Goal: Transaction & Acquisition: Download file/media

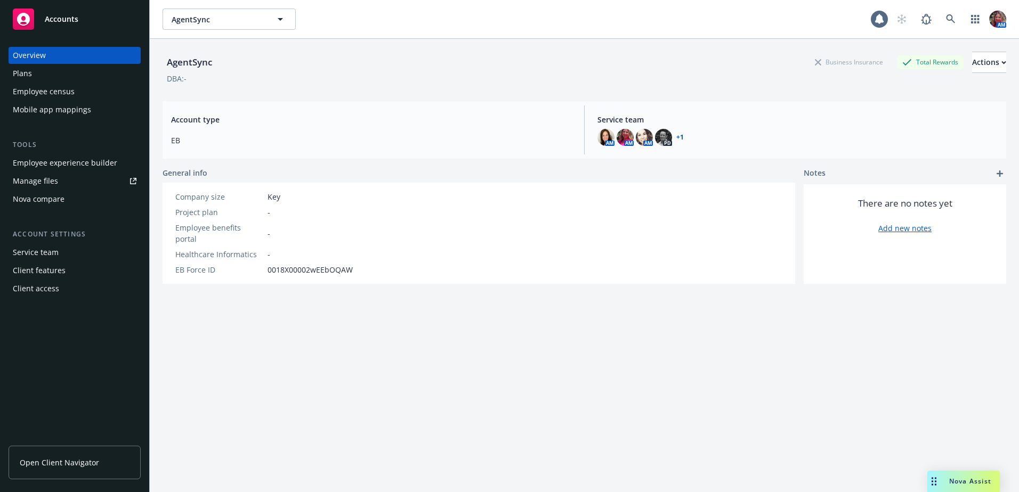
click at [94, 156] on div "Employee experience builder" at bounding box center [65, 163] width 104 height 17
click at [972, 56] on div "Actions" at bounding box center [989, 62] width 34 height 20
click at [68, 159] on div "Employee experience builder" at bounding box center [65, 163] width 104 height 17
click at [946, 19] on icon at bounding box center [951, 19] width 10 height 10
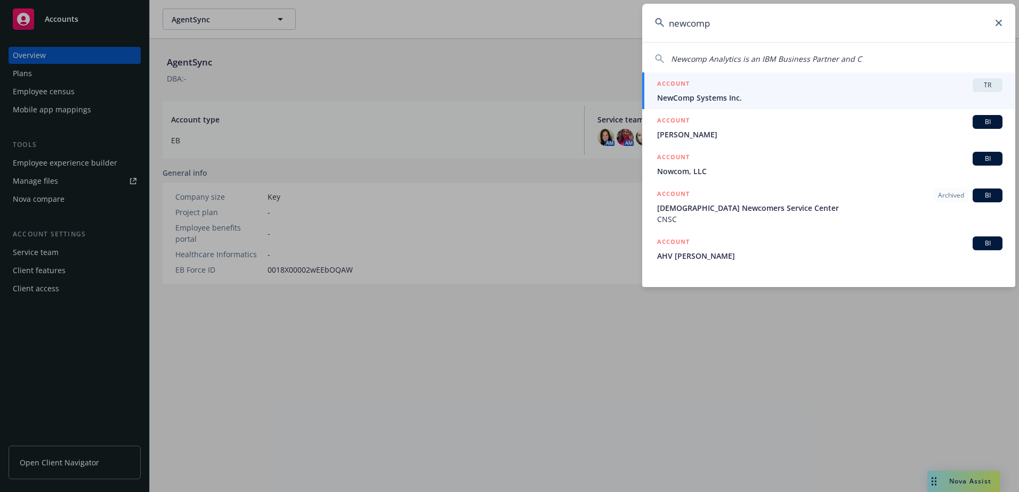
type input "newcomp"
click at [700, 100] on span "NewComp Systems Inc." at bounding box center [829, 97] width 345 height 11
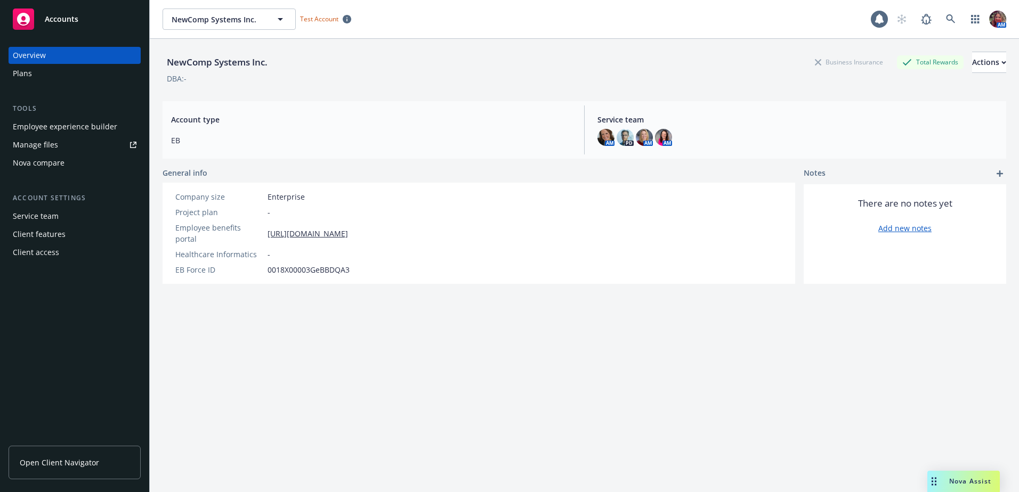
click at [58, 127] on div "Employee experience builder" at bounding box center [65, 126] width 104 height 17
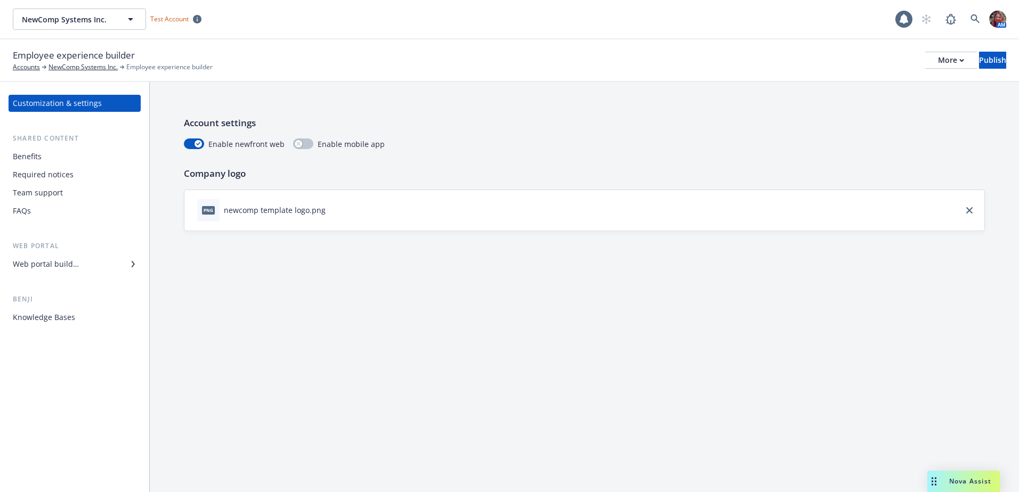
click at [51, 262] on div "Web portal builder" at bounding box center [46, 264] width 66 height 17
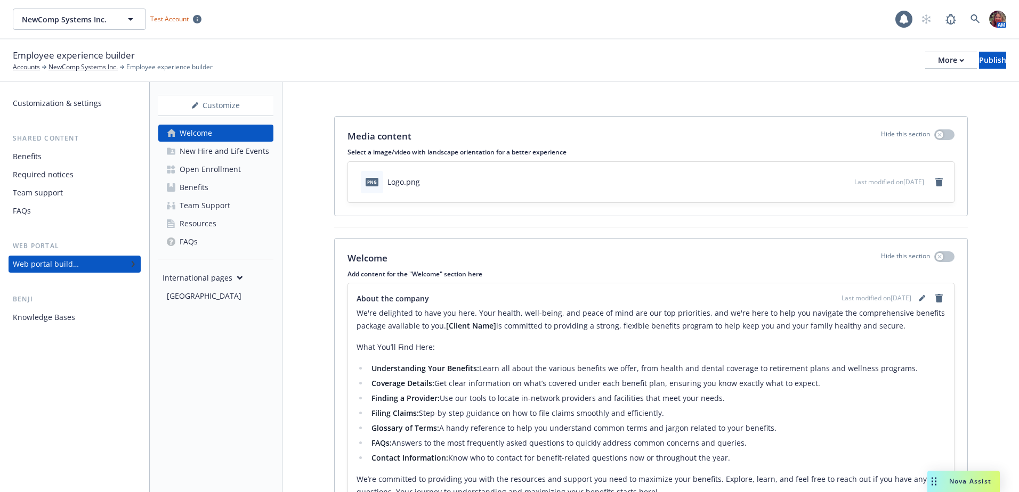
click at [192, 191] on div "Benefits" at bounding box center [194, 187] width 29 height 17
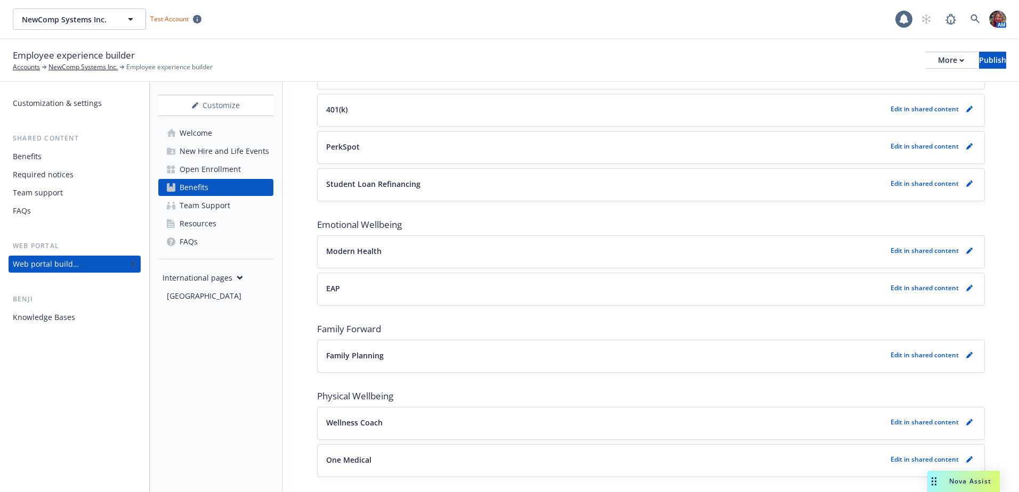
scroll to position [1539, 0]
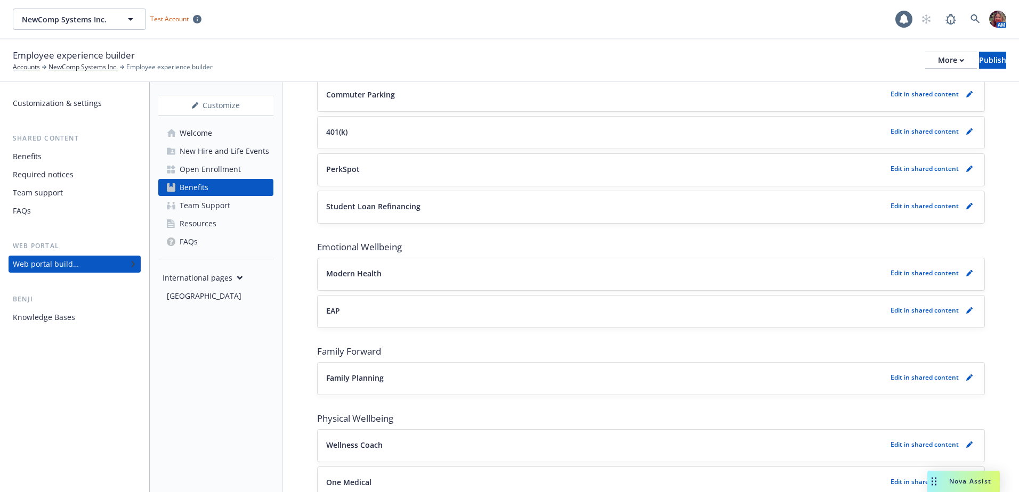
click at [327, 127] on p "401(k)" at bounding box center [336, 131] width 21 height 11
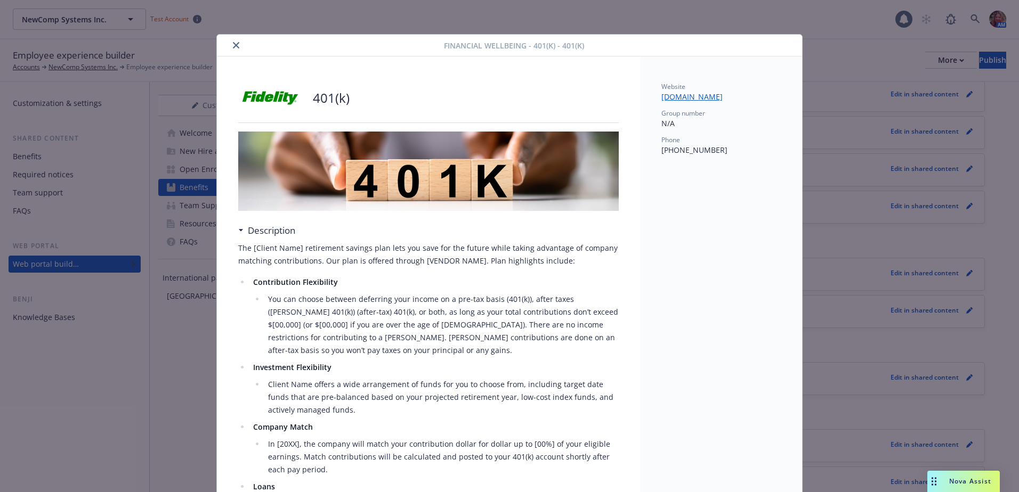
scroll to position [32, 0]
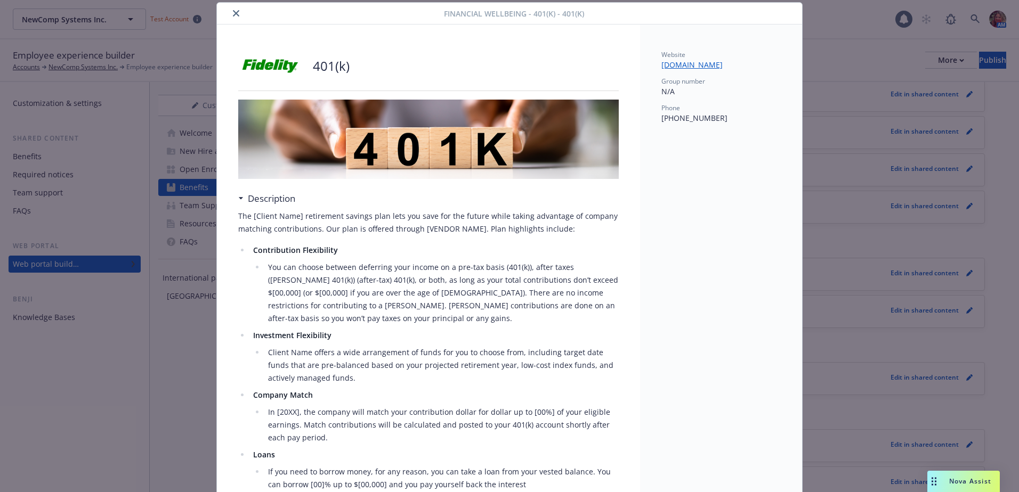
click at [230, 7] on button "close" at bounding box center [236, 13] width 13 height 13
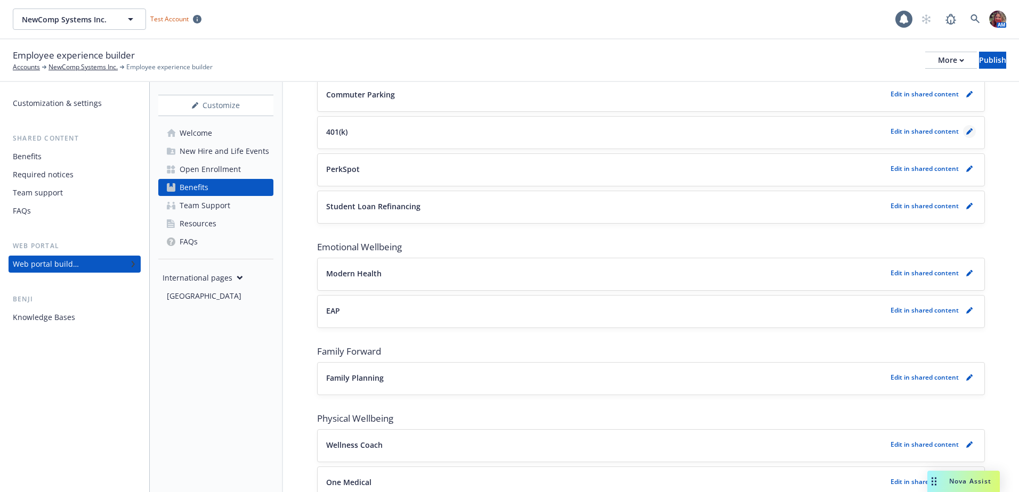
click at [966, 132] on icon "pencil" at bounding box center [968, 131] width 5 height 5
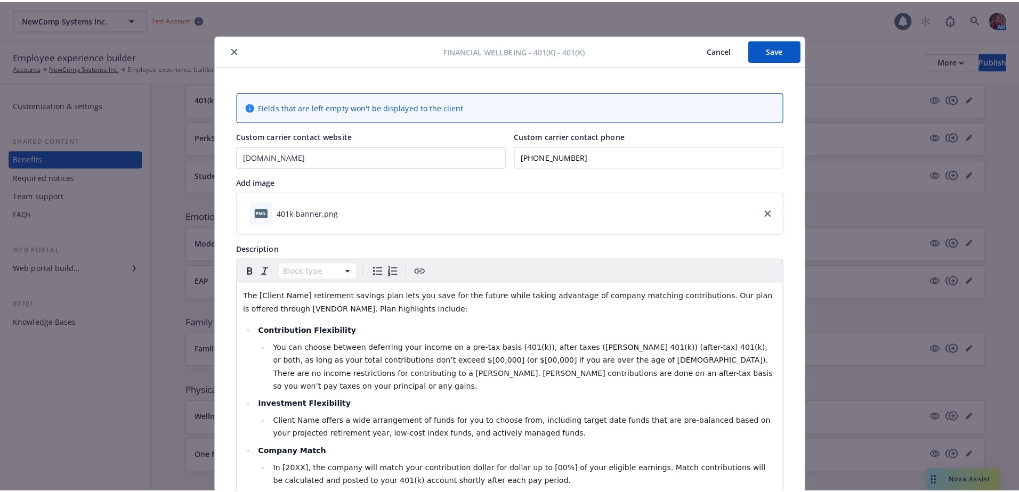
scroll to position [32, 0]
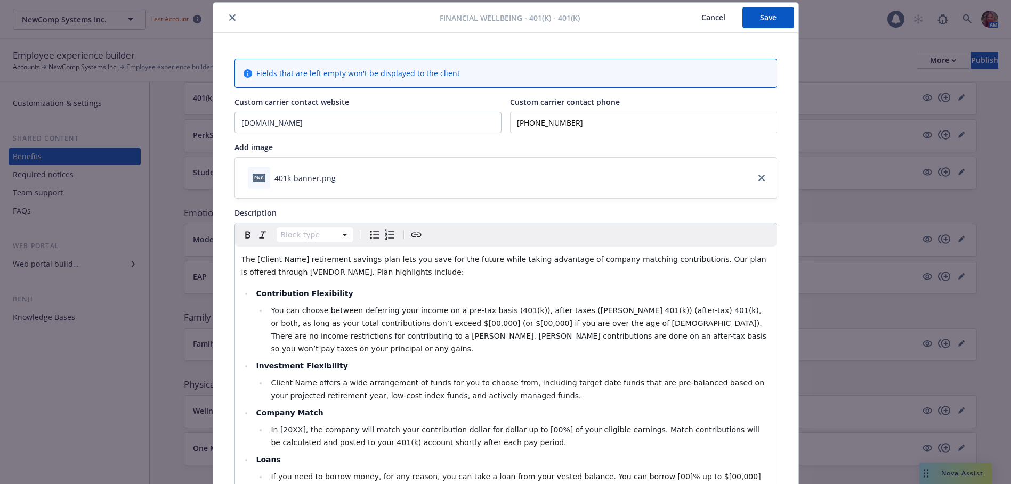
click at [341, 175] on icon "download file" at bounding box center [345, 177] width 9 height 9
click at [229, 17] on icon "close" at bounding box center [232, 17] width 6 height 6
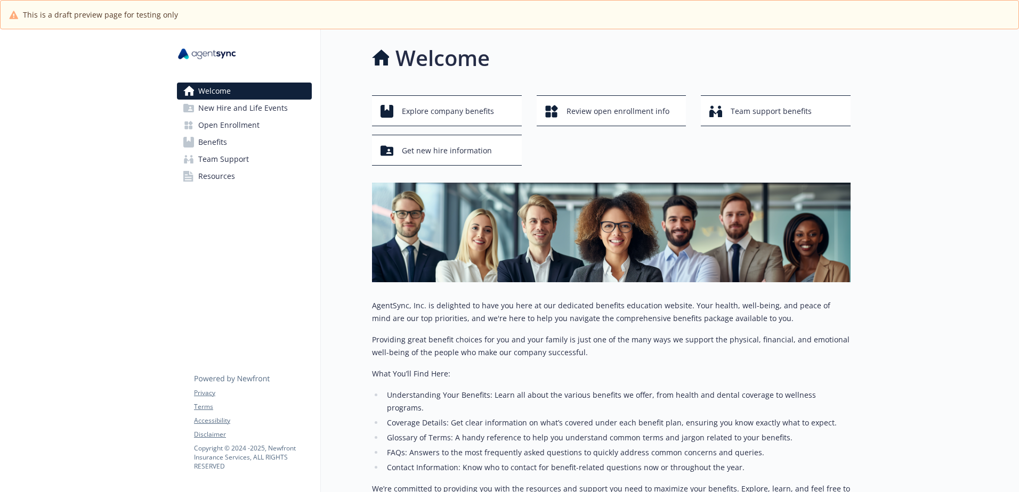
click at [220, 145] on span "Benefits" at bounding box center [212, 142] width 29 height 17
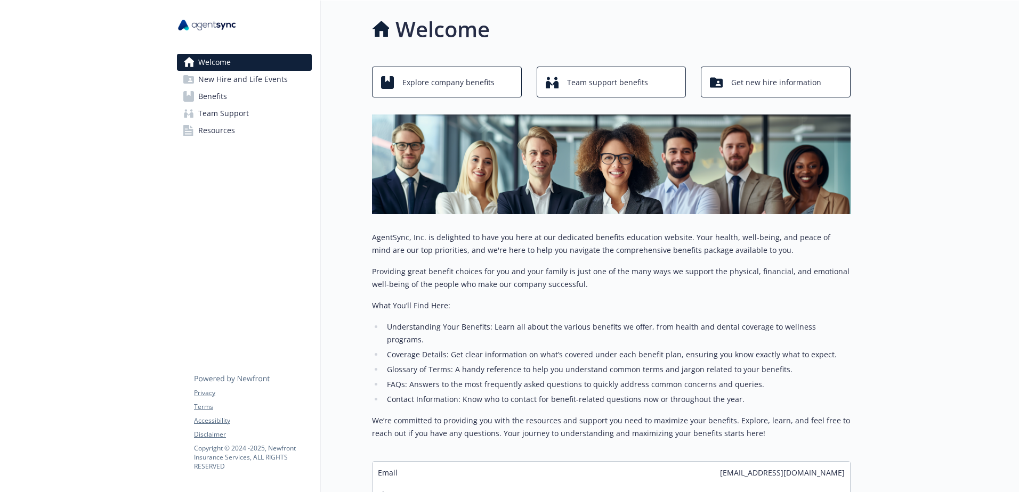
click at [222, 96] on span "Benefits" at bounding box center [212, 96] width 29 height 17
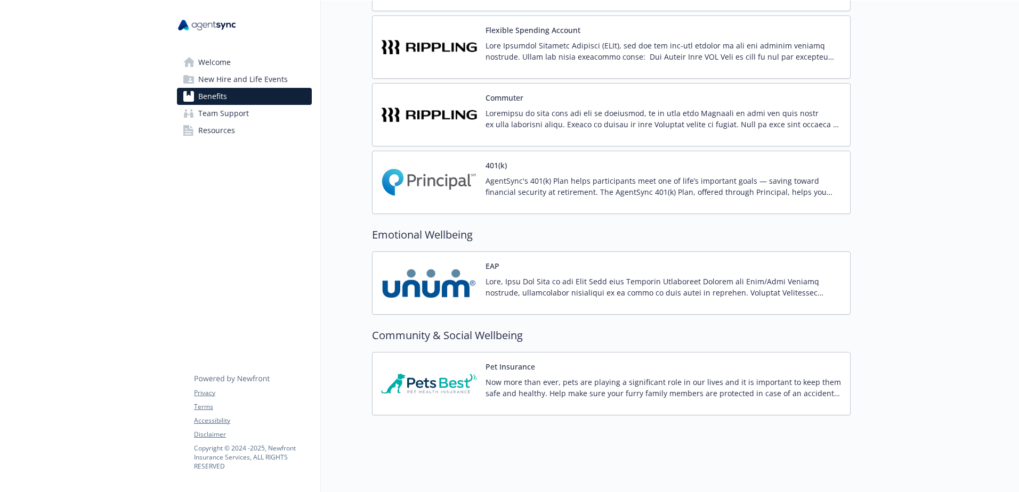
scroll to position [1183, 0]
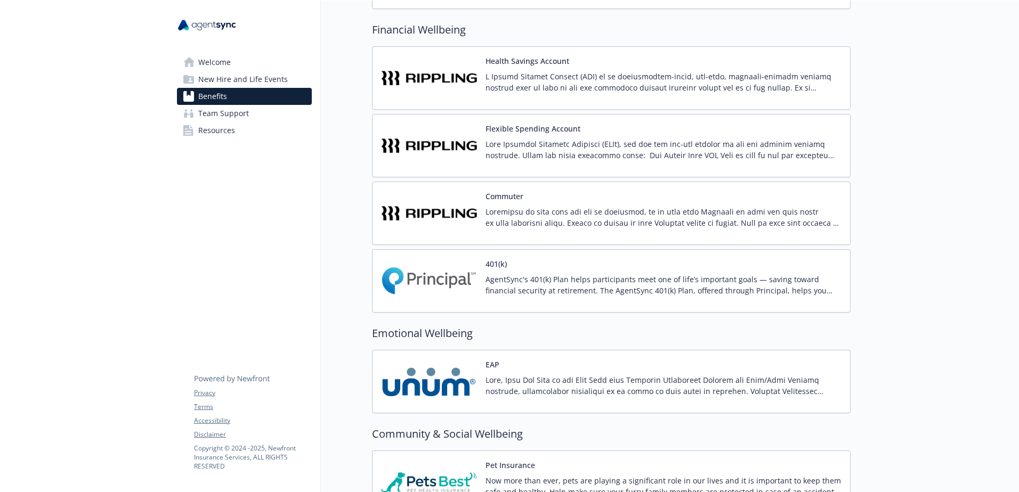
click at [533, 294] on p "AgentSync's 401(k) Plan helps participants meet one of life’s important goals —…" at bounding box center [663, 285] width 356 height 22
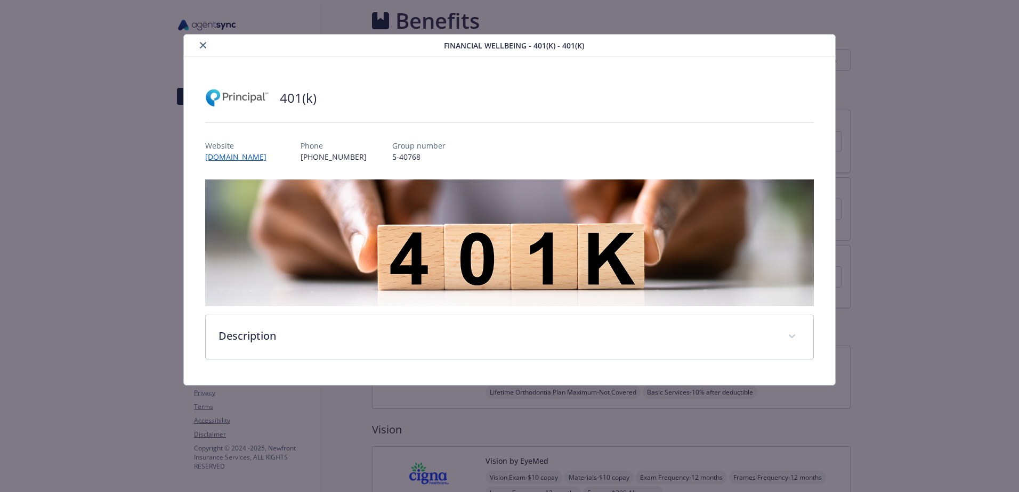
scroll to position [1183, 0]
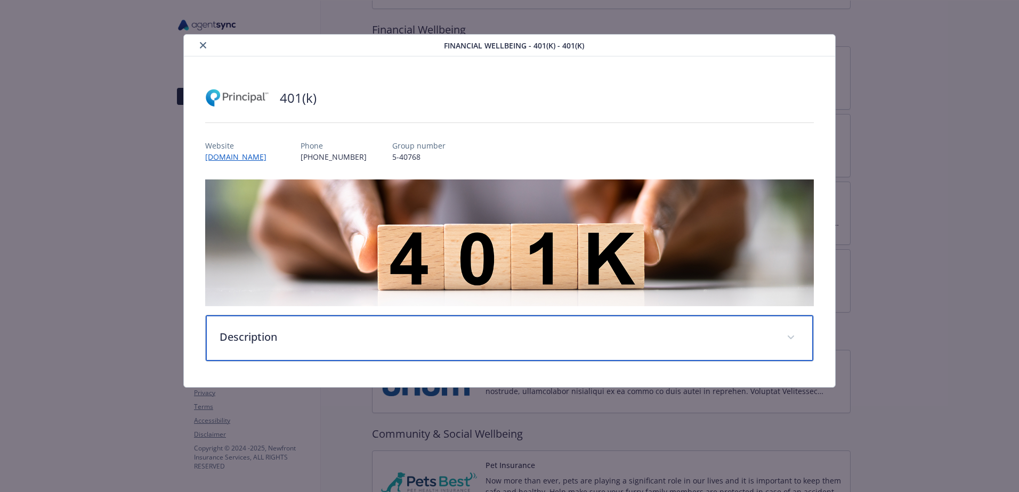
click at [279, 342] on p "Description" at bounding box center [497, 337] width 554 height 16
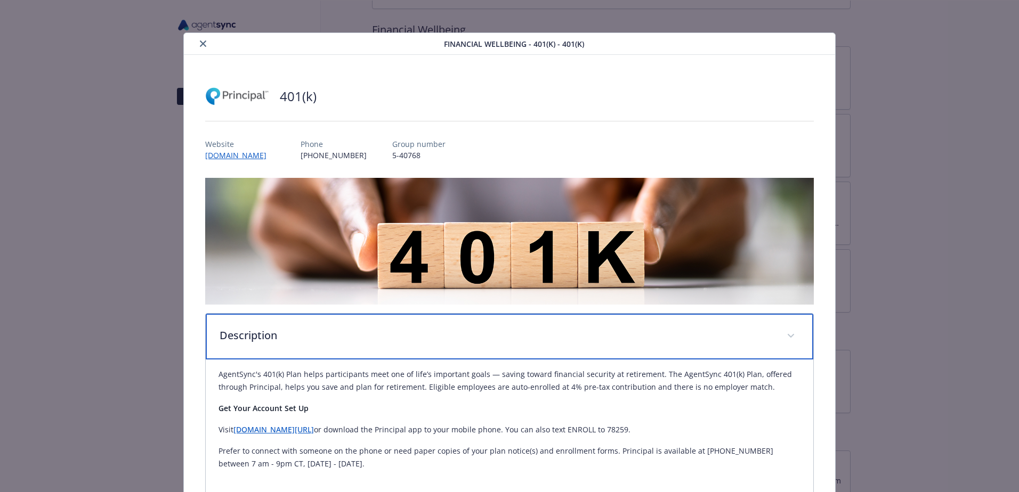
scroll to position [0, 0]
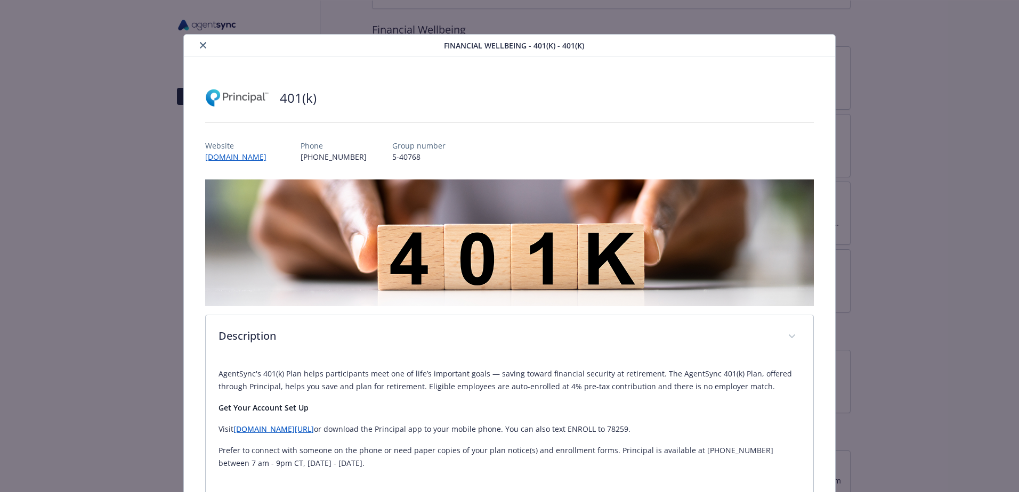
click at [204, 44] on icon "close" at bounding box center [203, 45] width 6 height 6
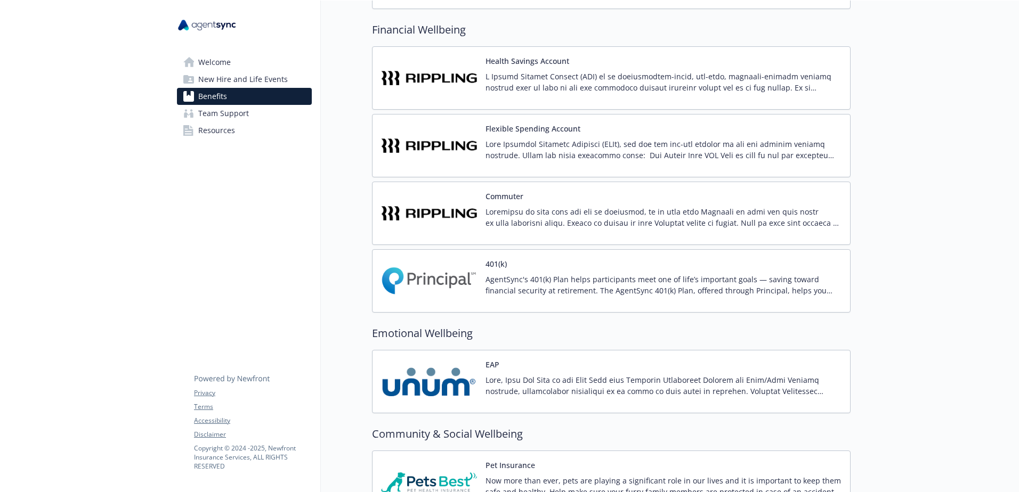
click at [228, 117] on span "Team Support" at bounding box center [223, 113] width 51 height 17
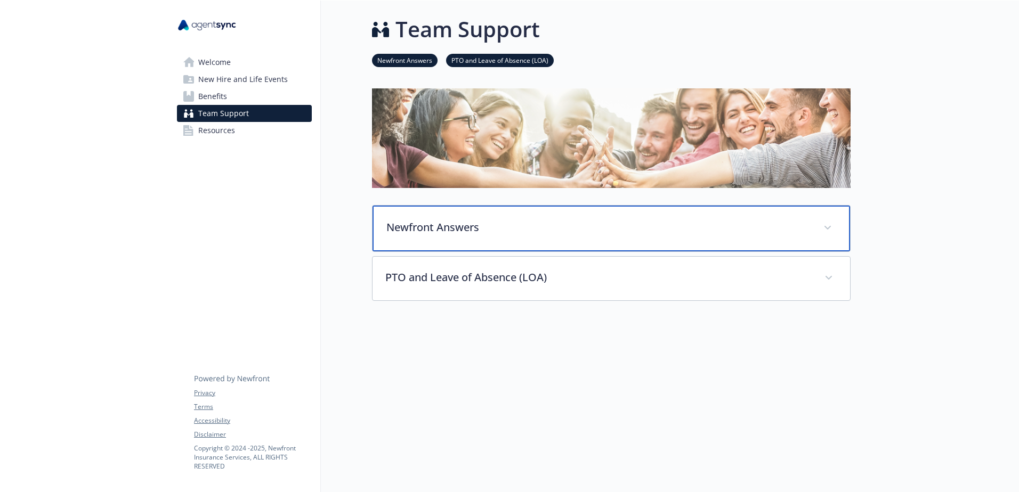
click at [442, 223] on p "Newfront Answers" at bounding box center [598, 228] width 424 height 16
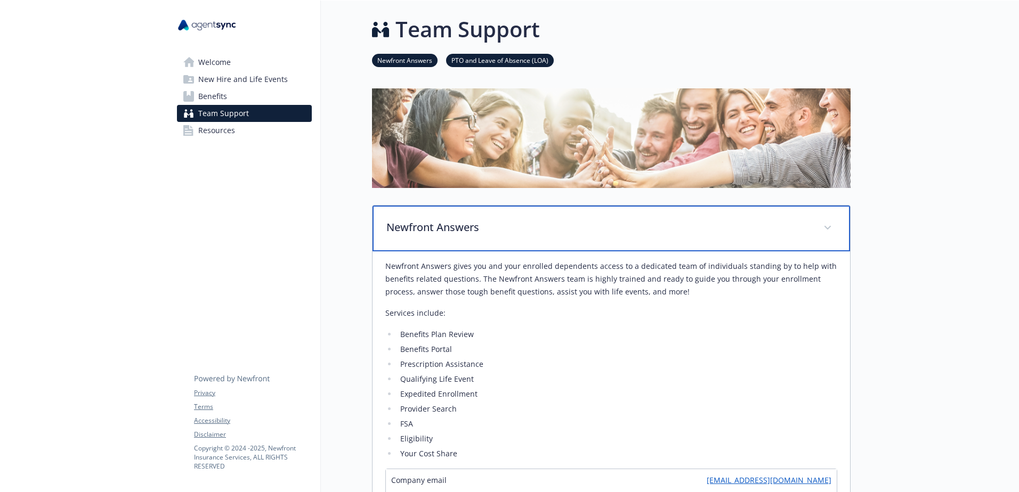
click at [431, 231] on p "Newfront Answers" at bounding box center [598, 228] width 424 height 16
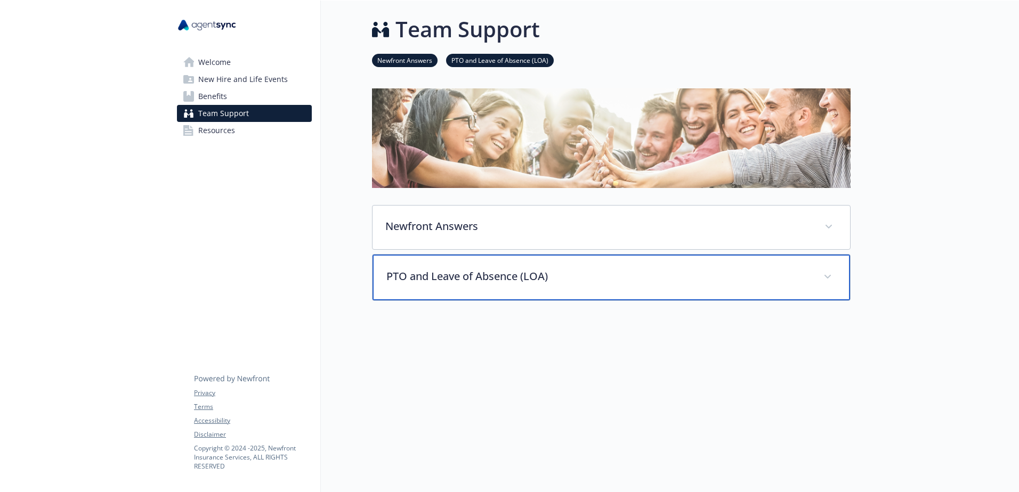
click at [427, 269] on div "PTO and Leave of Absence (LOA)" at bounding box center [611, 278] width 477 height 46
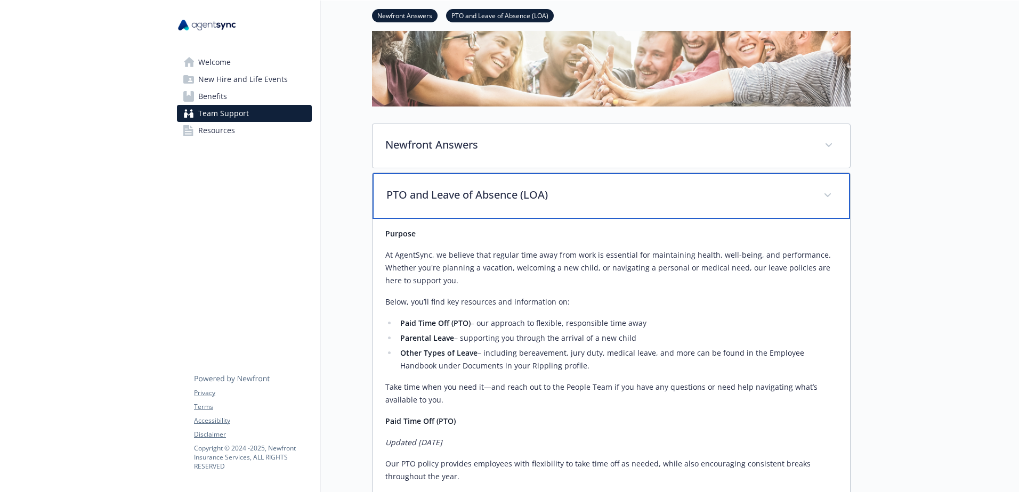
scroll to position [213, 0]
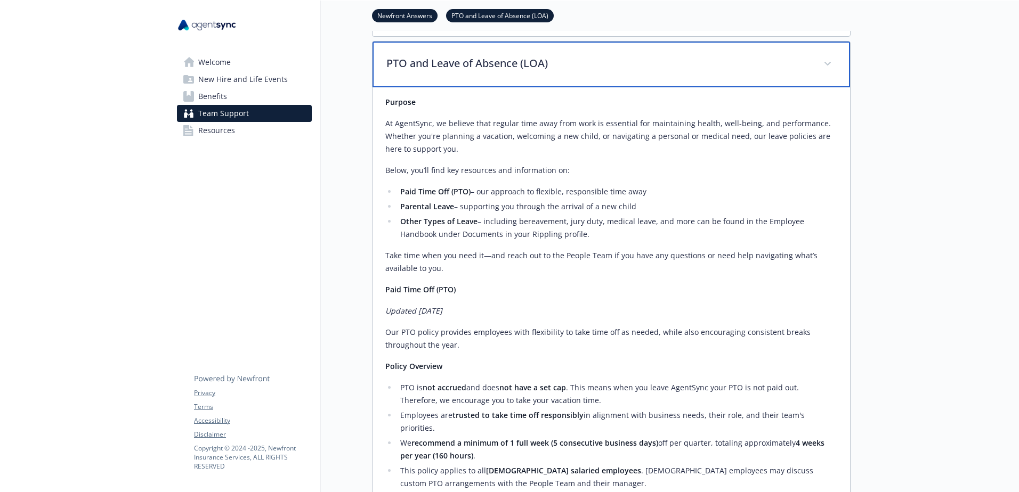
click at [394, 75] on div "PTO and Leave of Absence (LOA)" at bounding box center [611, 65] width 477 height 46
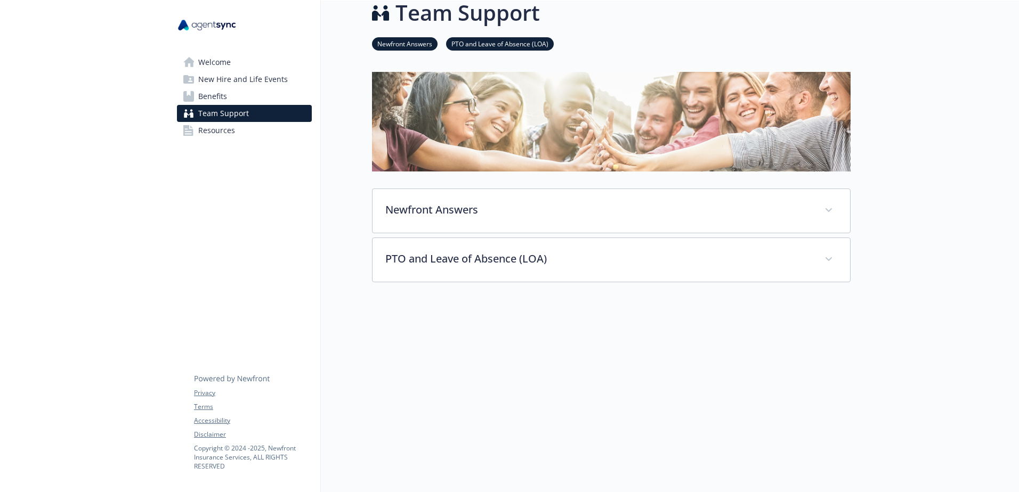
click at [246, 71] on span "New Hire and Life Events" at bounding box center [243, 79] width 90 height 17
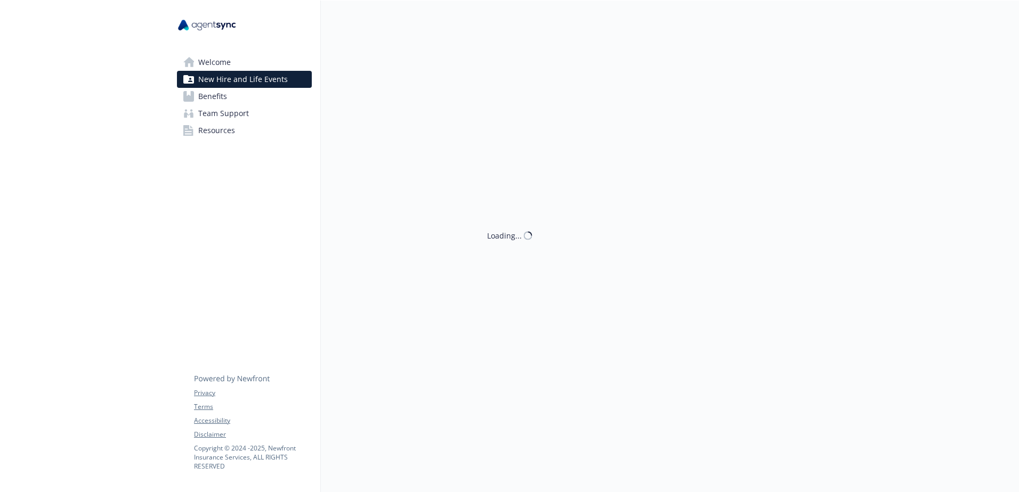
click at [244, 63] on link "Welcome" at bounding box center [244, 62] width 135 height 17
